Goal: Use online tool/utility: Utilize a website feature to perform a specific function

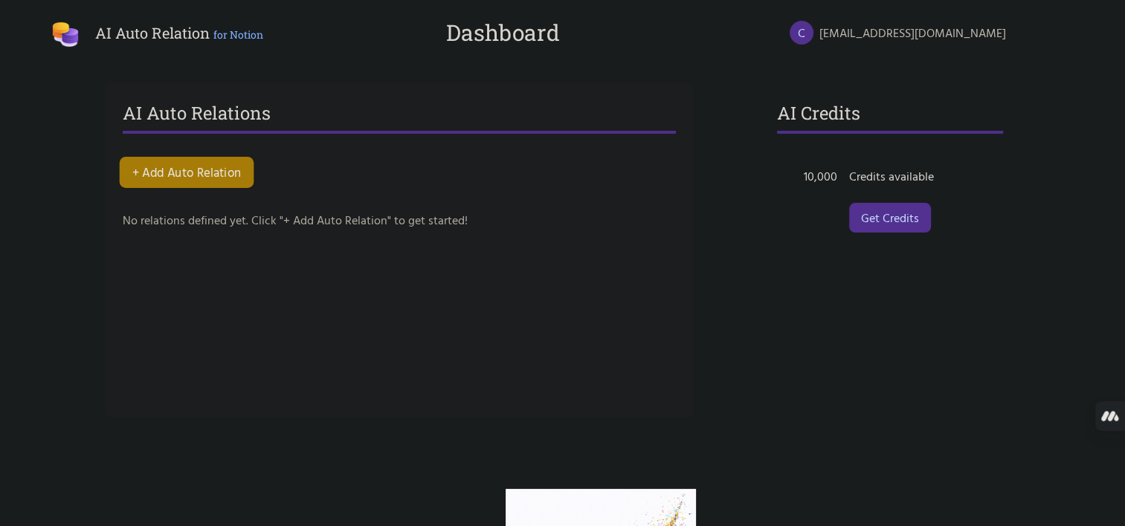
click at [201, 164] on button "+ Add Auto Relation" at bounding box center [186, 172] width 135 height 31
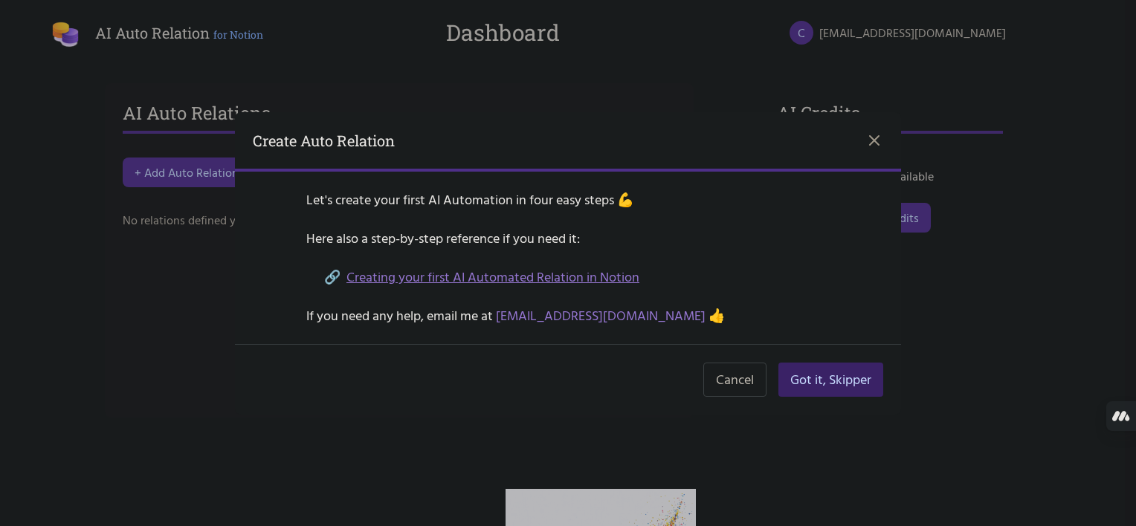
click at [829, 381] on button "Got it, Skipper" at bounding box center [830, 380] width 105 height 34
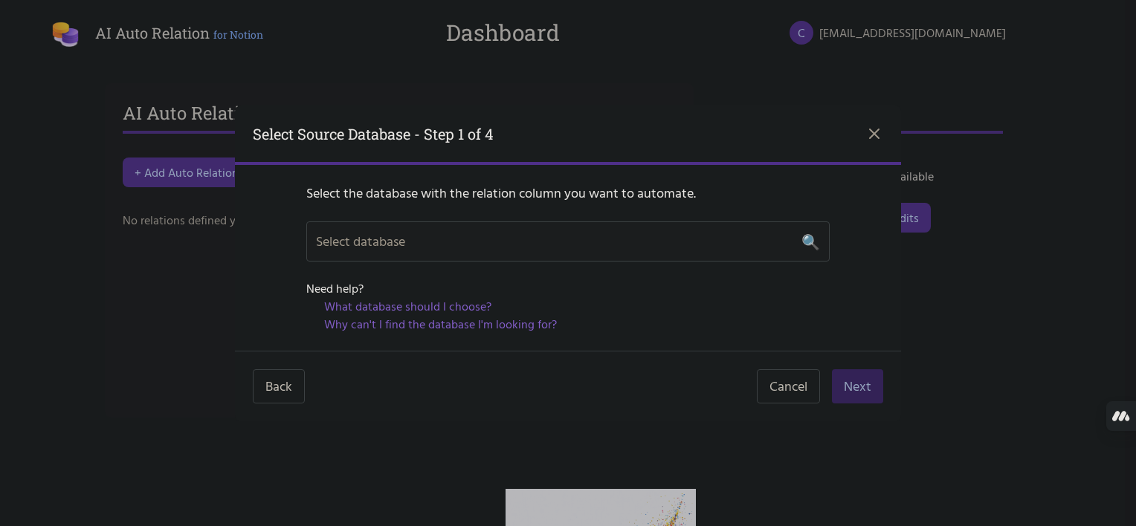
click at [470, 236] on div "Select database 🔍" at bounding box center [568, 241] width 504 height 21
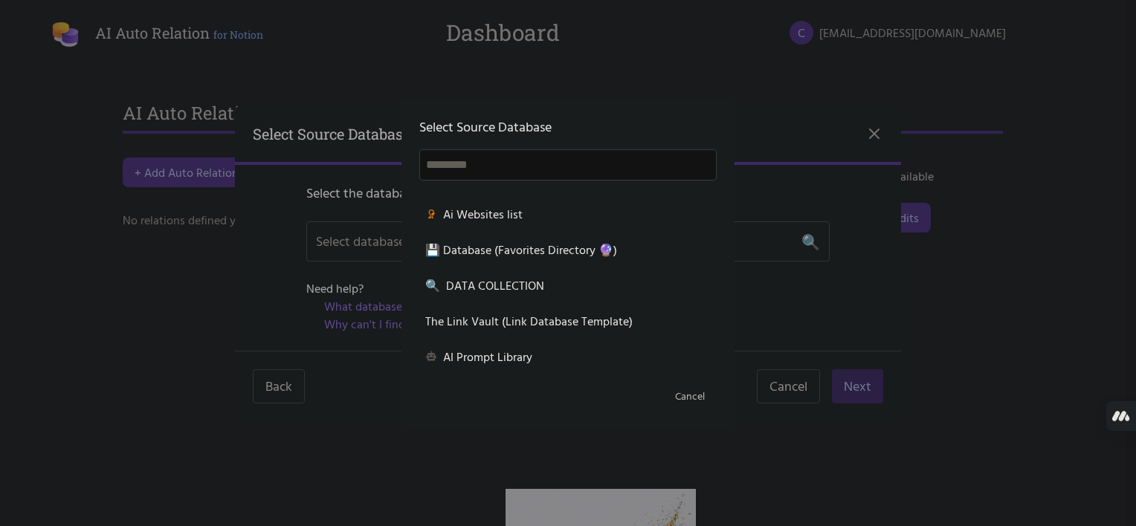
scroll to position [1457, 0]
click at [279, 238] on div at bounding box center [568, 263] width 1136 height 526
click at [699, 395] on button "Cancel" at bounding box center [690, 396] width 54 height 27
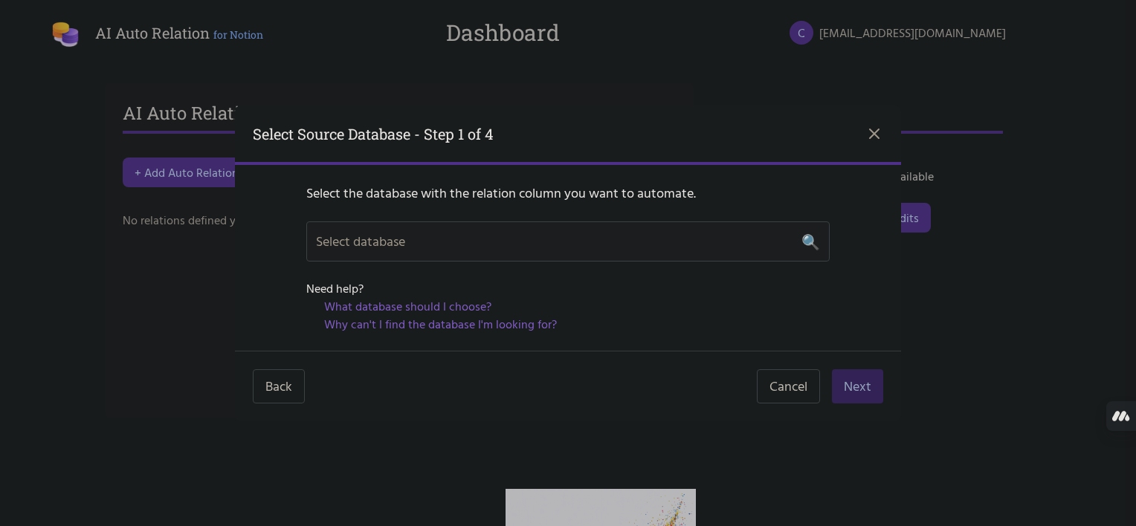
click at [414, 239] on div "Select database 🔍" at bounding box center [568, 241] width 504 height 21
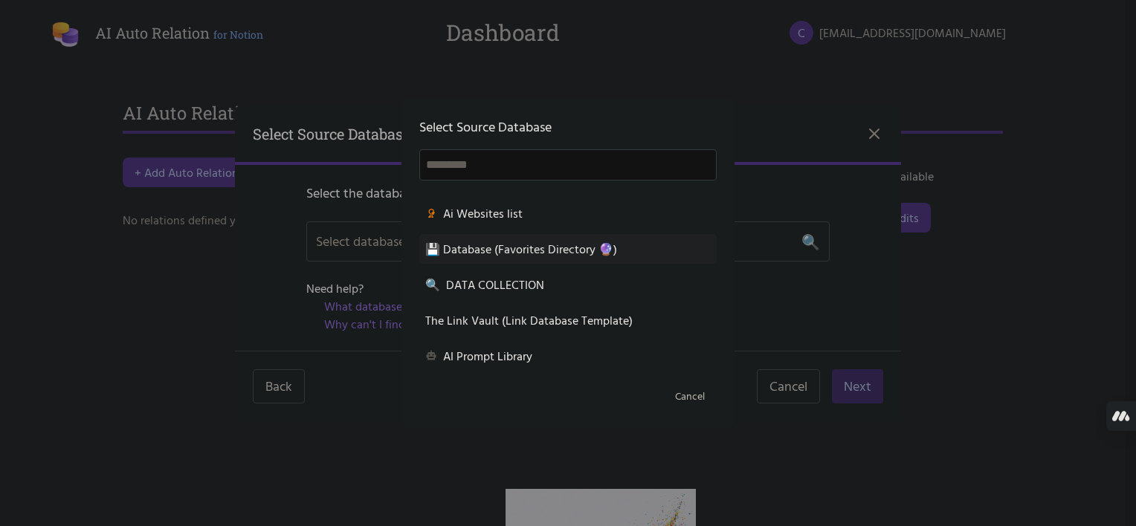
click at [532, 253] on div "💾 Database (Favorites Directory 🔮)" at bounding box center [567, 249] width 285 height 18
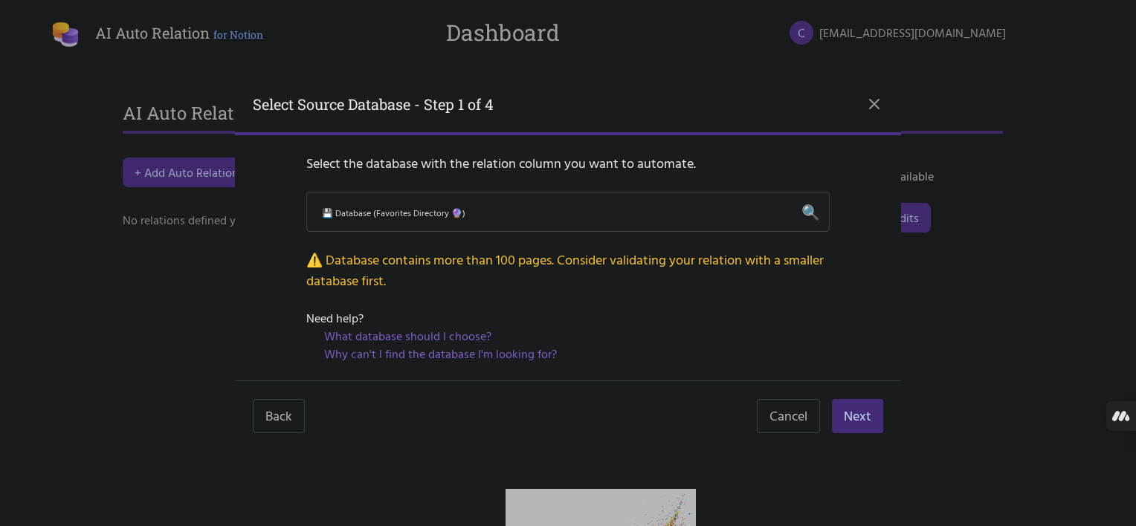
click at [565, 215] on div "💾 Database (Favorites Directory 🔮) 🔍" at bounding box center [568, 211] width 504 height 21
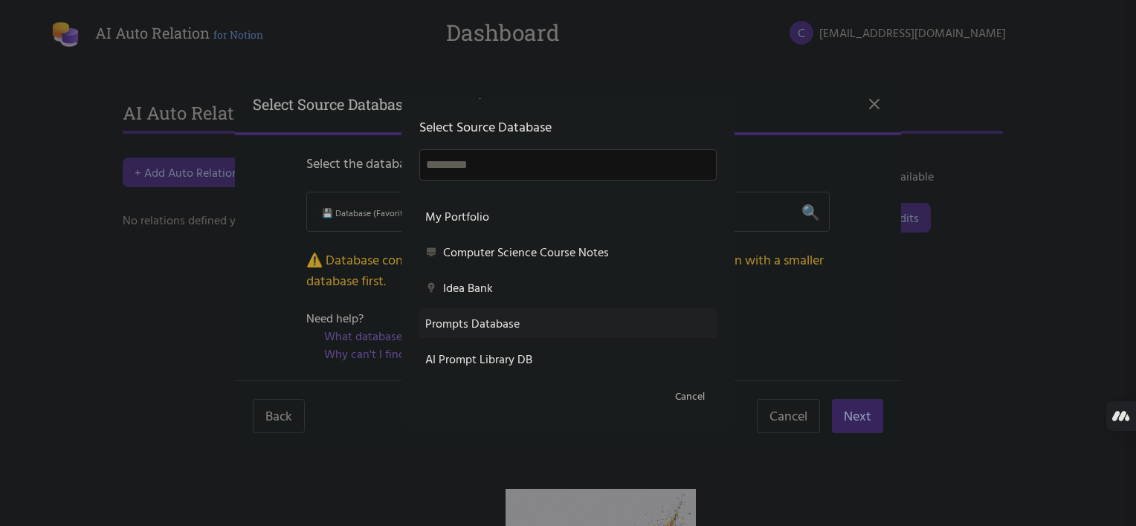
scroll to position [99, 0]
click at [580, 288] on div "Idea Bank" at bounding box center [567, 287] width 285 height 18
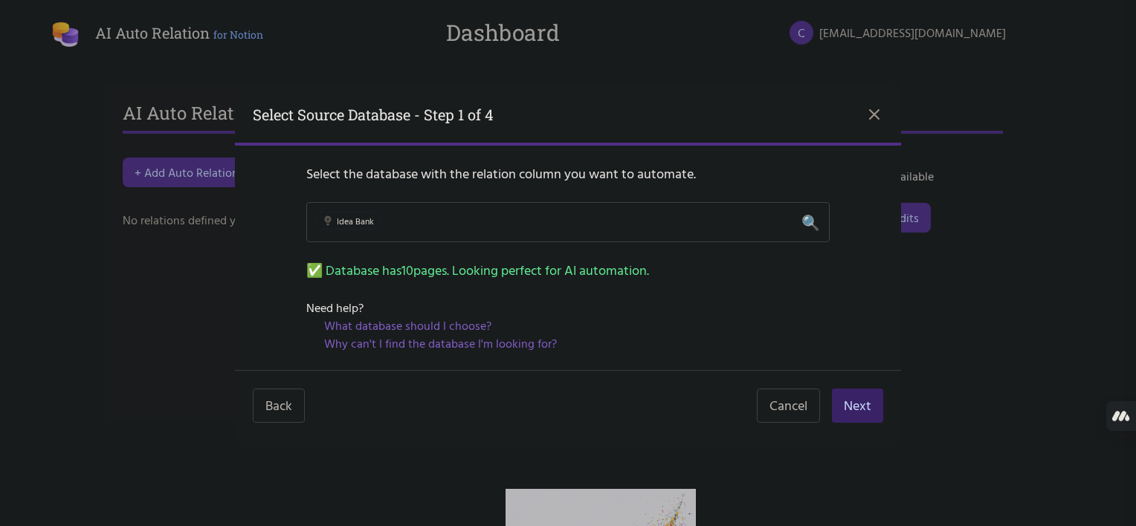
click at [853, 399] on button "Next" at bounding box center [857, 406] width 51 height 34
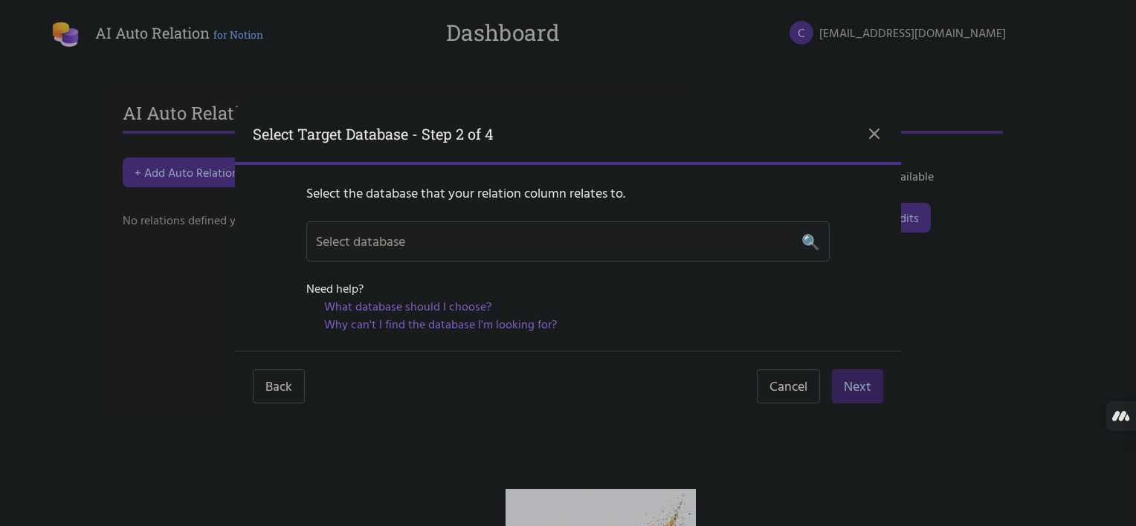
click at [639, 238] on div "Select database 🔍" at bounding box center [568, 241] width 504 height 21
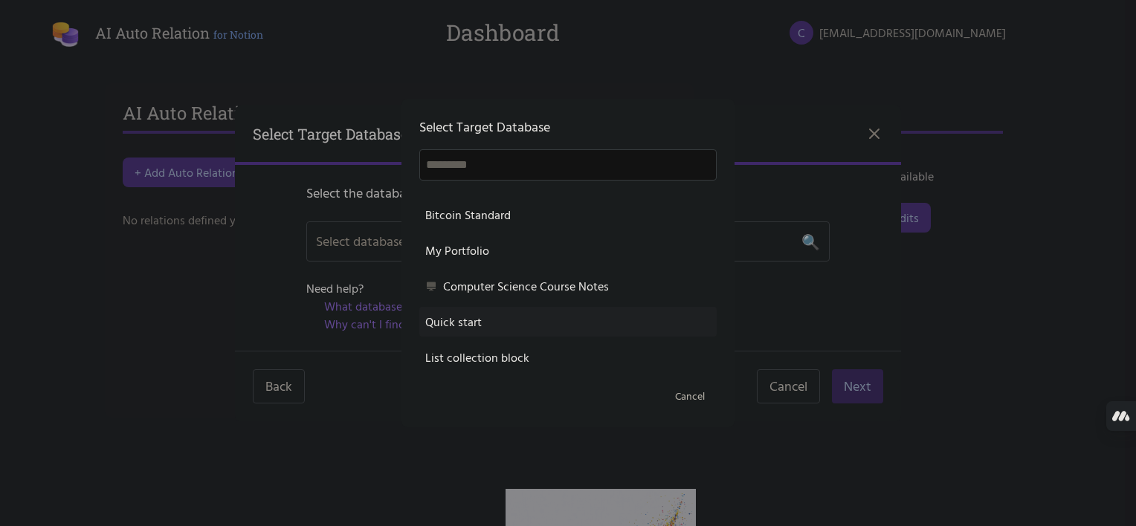
scroll to position [0, 0]
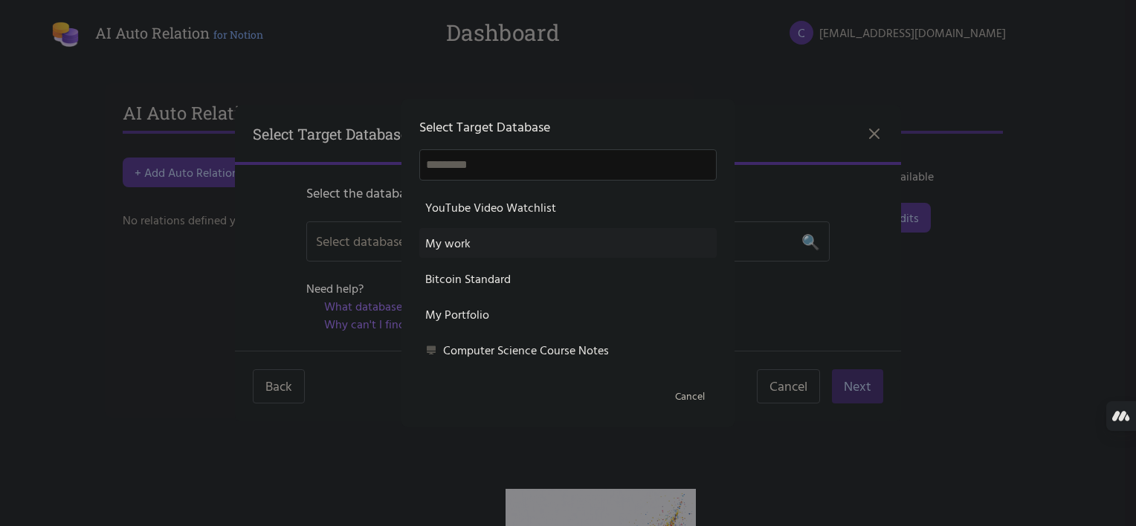
click at [513, 237] on div "My work" at bounding box center [567, 243] width 285 height 18
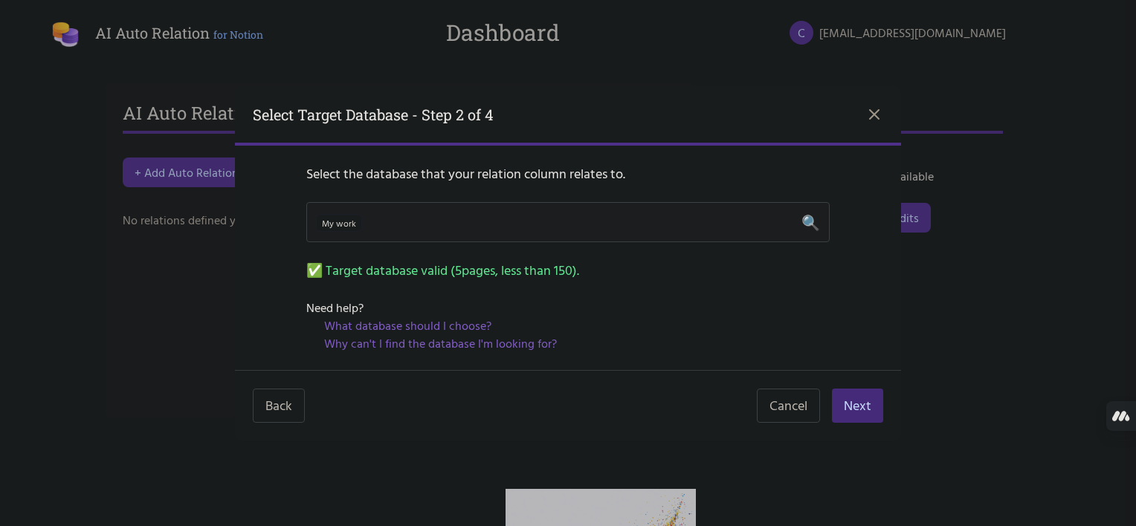
click at [548, 222] on div "My work 🔍" at bounding box center [568, 222] width 504 height 21
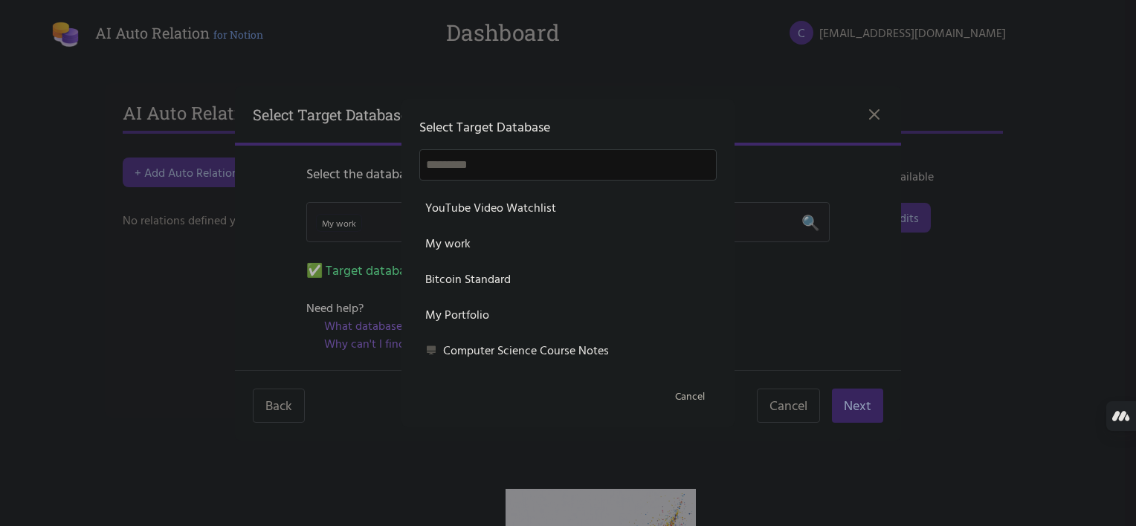
click at [544, 236] on div "My work" at bounding box center [567, 243] width 285 height 18
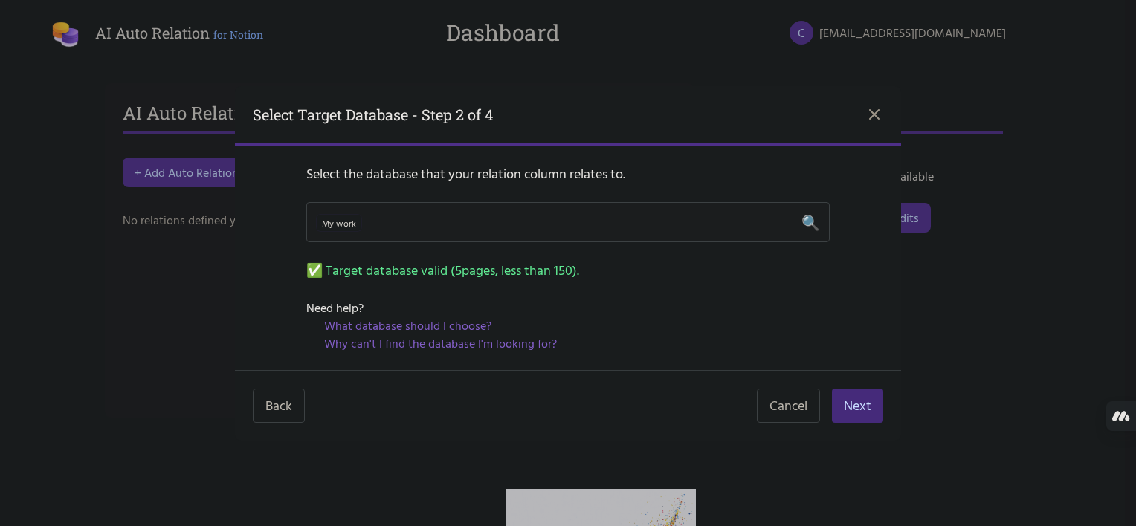
click at [547, 224] on div "My work 🔍" at bounding box center [568, 222] width 504 height 21
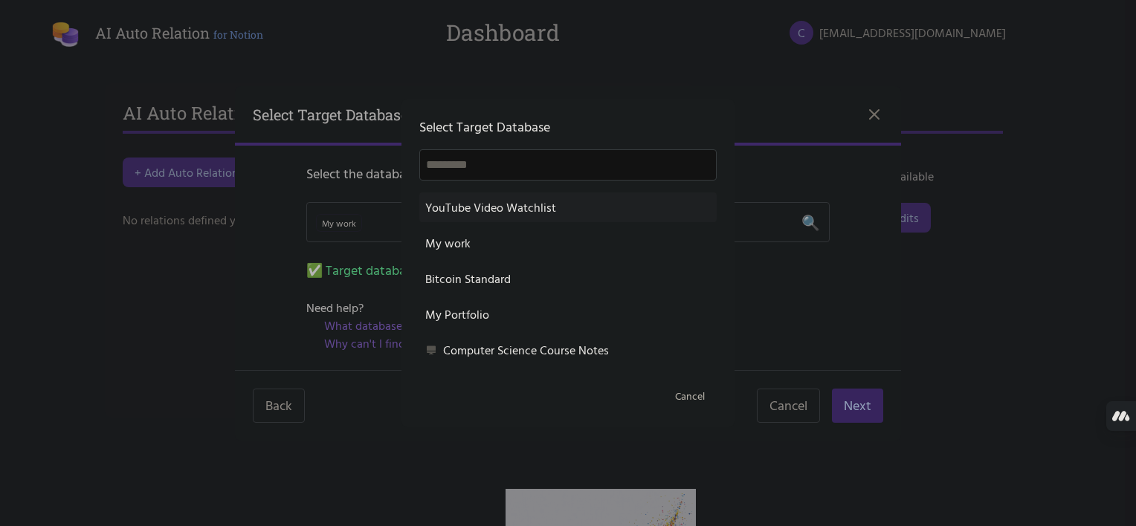
click at [558, 202] on div "YouTube Video Watchlist" at bounding box center [567, 207] width 285 height 18
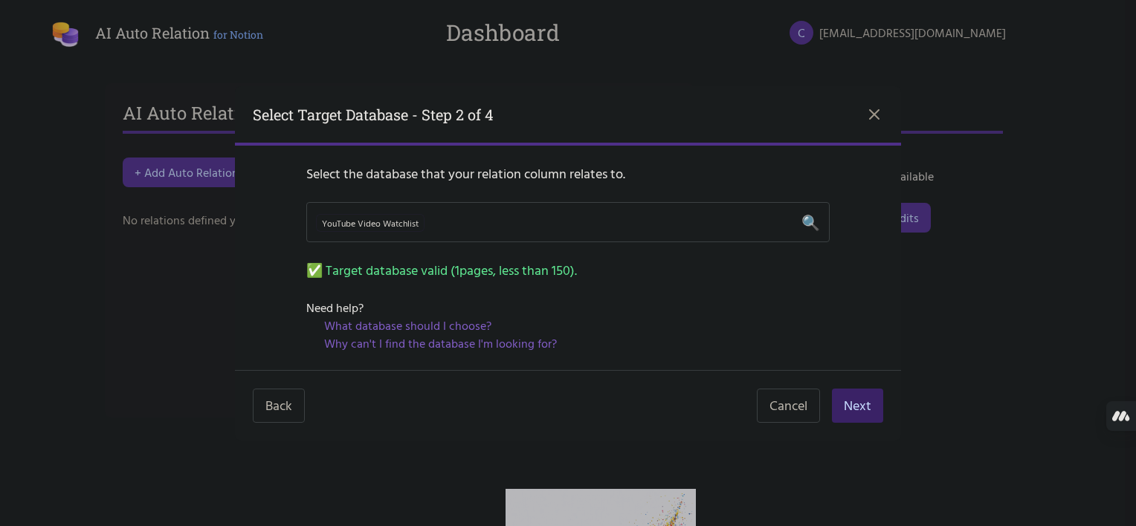
click at [856, 398] on button "Next" at bounding box center [857, 406] width 51 height 34
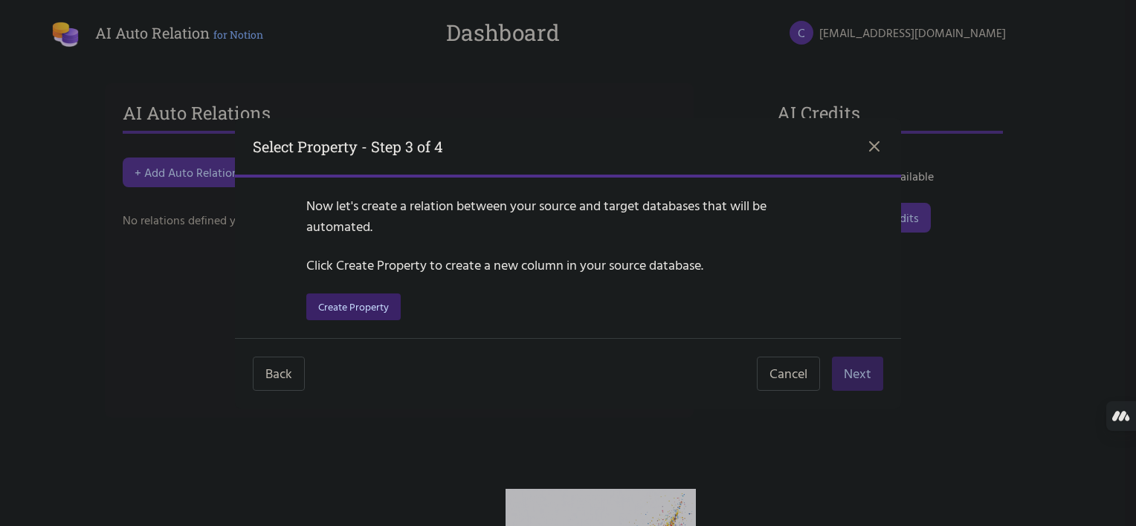
click at [369, 303] on button "Create Property" at bounding box center [353, 307] width 94 height 27
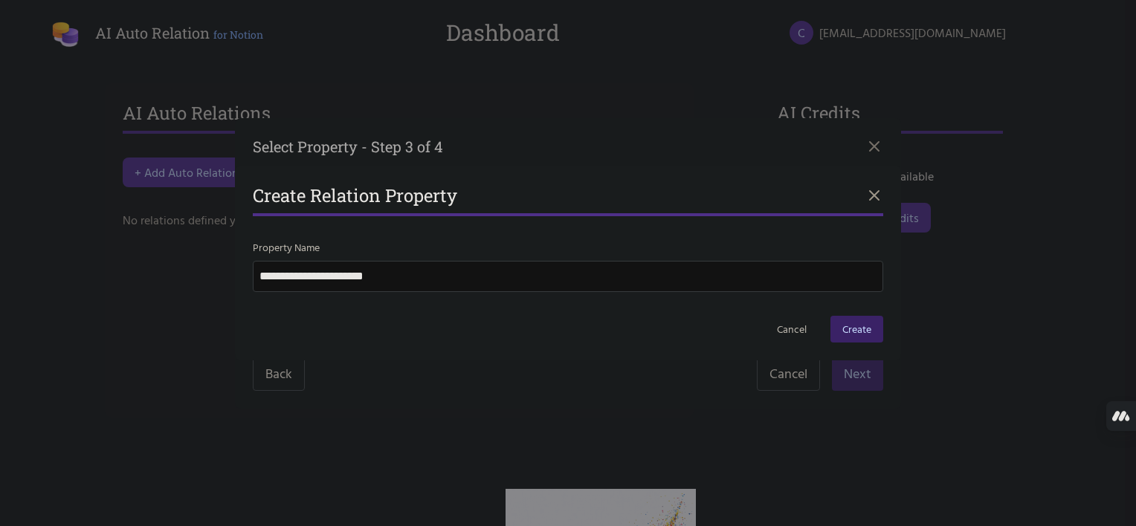
click at [841, 328] on button "Create" at bounding box center [856, 329] width 53 height 27
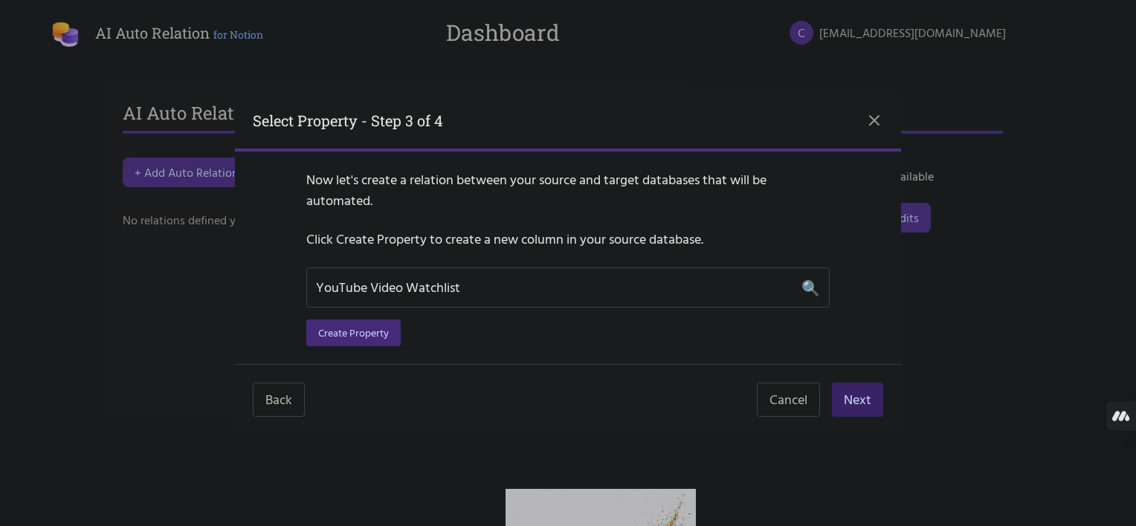
click at [847, 402] on button "Next" at bounding box center [857, 400] width 51 height 34
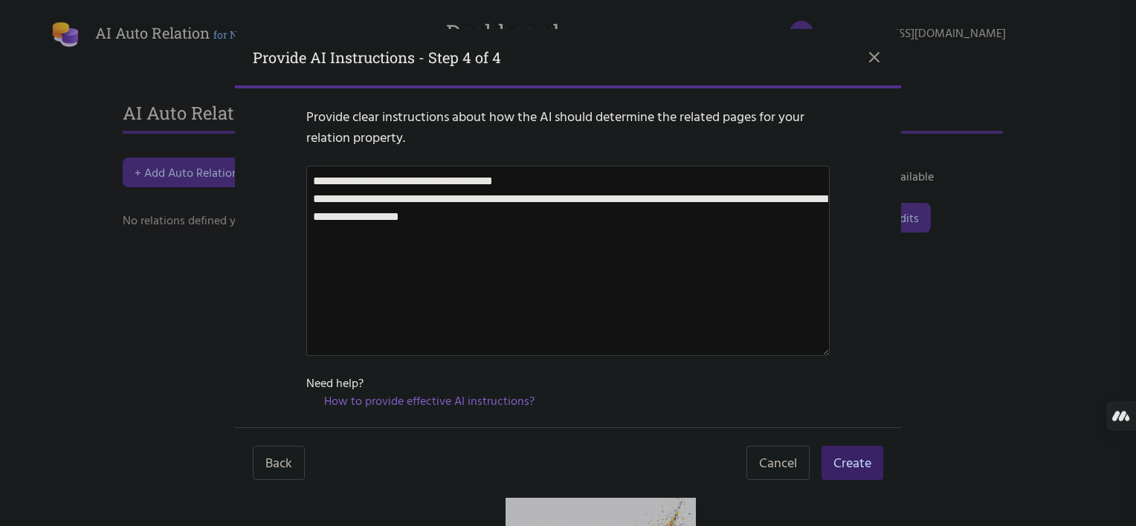
click at [859, 459] on button "Create" at bounding box center [852, 463] width 62 height 34
